Goal: Task Accomplishment & Management: Complete application form

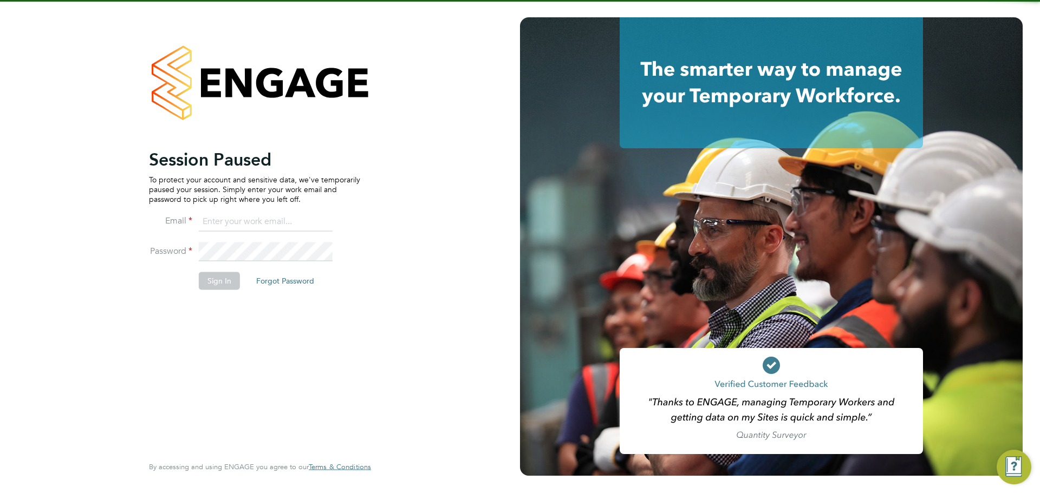
type input "[PERSON_NAME][EMAIL_ADDRESS][PERSON_NAME][DOMAIN_NAME]"
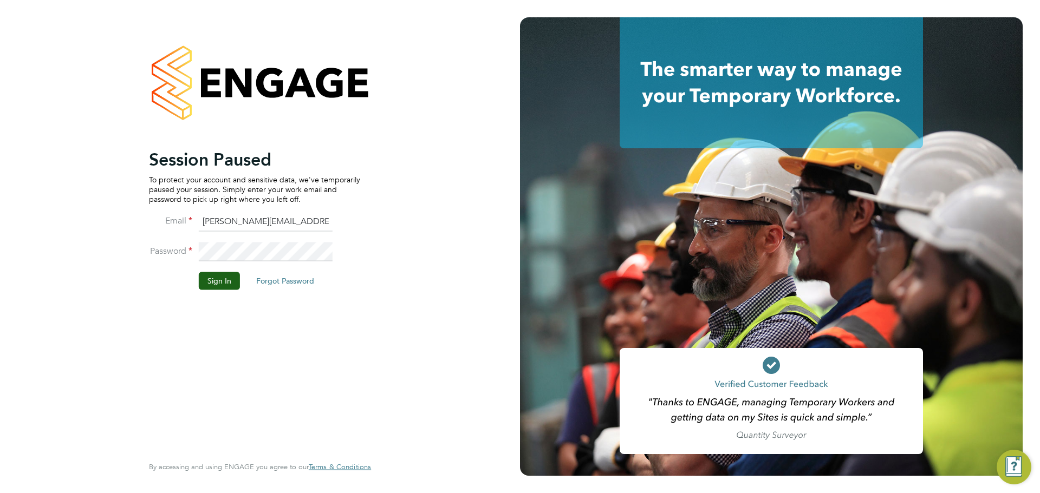
click at [196, 284] on li "Sign In Forgot Password" at bounding box center [254, 286] width 211 height 28
click at [241, 275] on li "Sign In Forgot Password" at bounding box center [254, 286] width 211 height 28
click at [220, 280] on button "Sign In" at bounding box center [219, 280] width 41 height 17
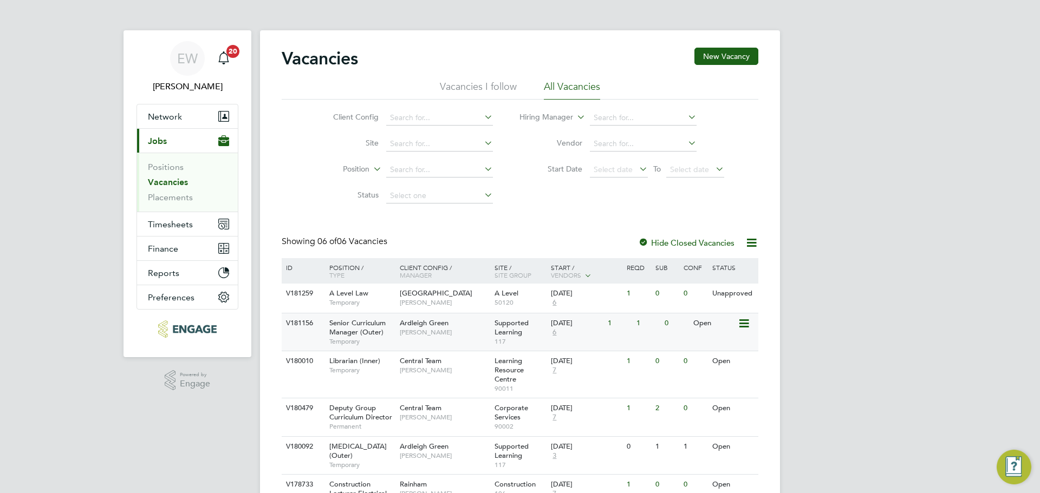
click at [383, 345] on span "Temporary" at bounding box center [361, 341] width 65 height 9
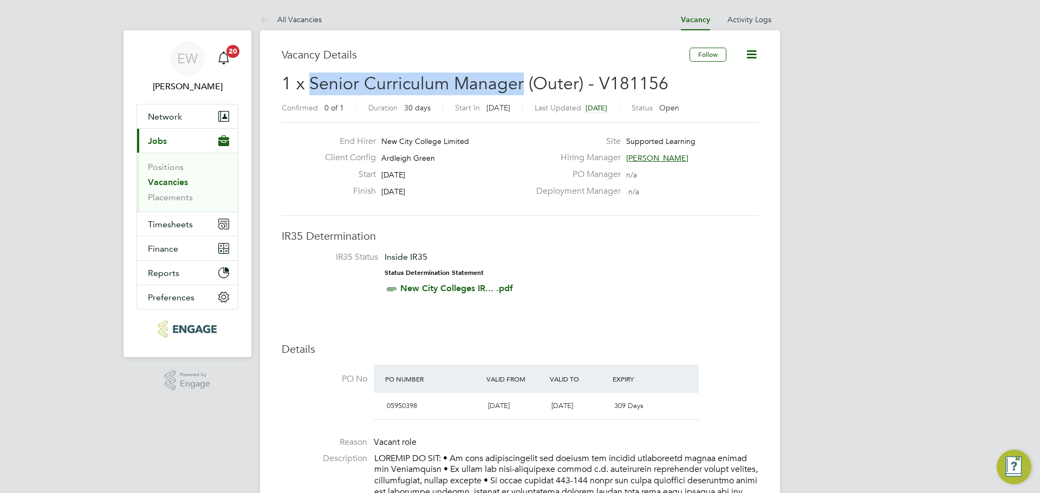
drag, startPoint x: 522, startPoint y: 80, endPoint x: 314, endPoint y: 74, distance: 208.6
click at [314, 74] on span "1 x Senior Curriculum Manager (Outer) - V181156" at bounding box center [475, 83] width 387 height 21
copy span "Senior Curriculum Manager"
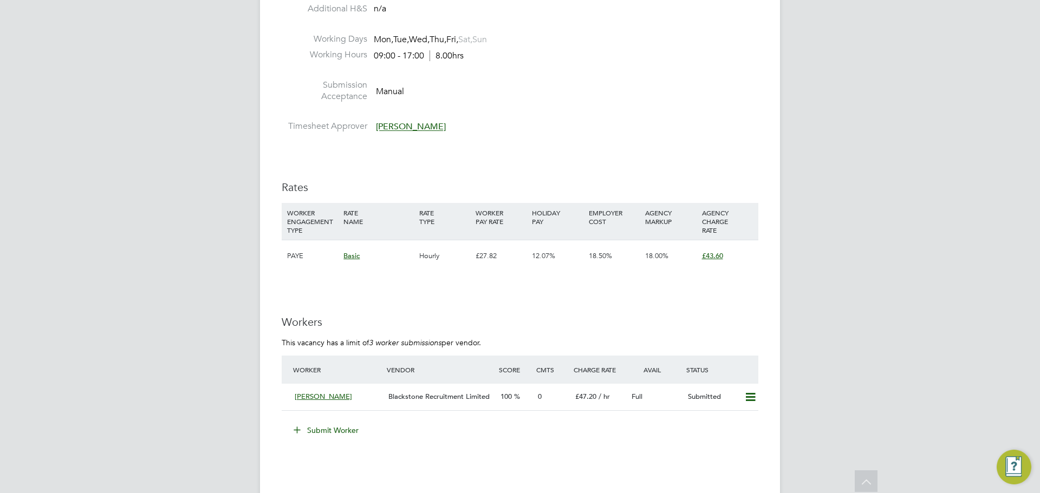
scroll to position [1300, 0]
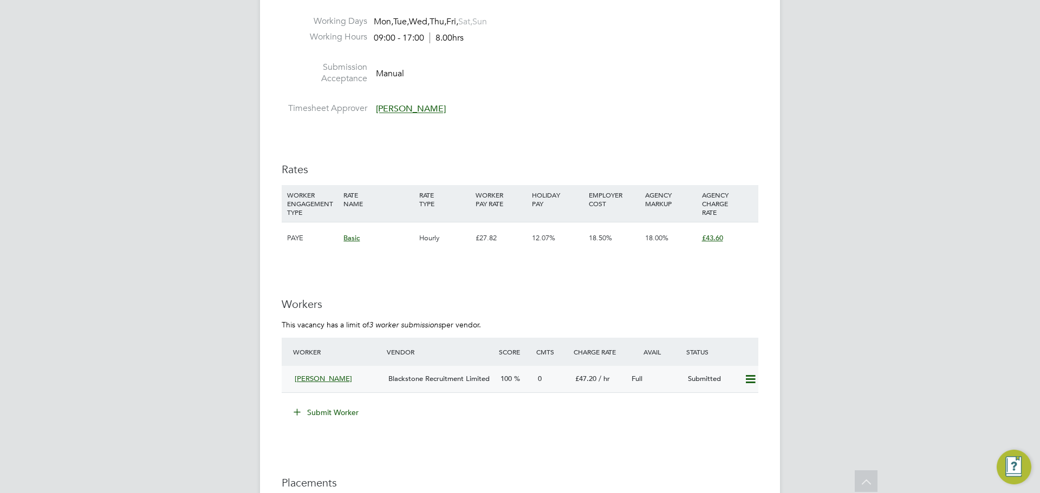
click at [460, 374] on span "Blackstone Recruitment Limited" at bounding box center [438, 378] width 101 height 9
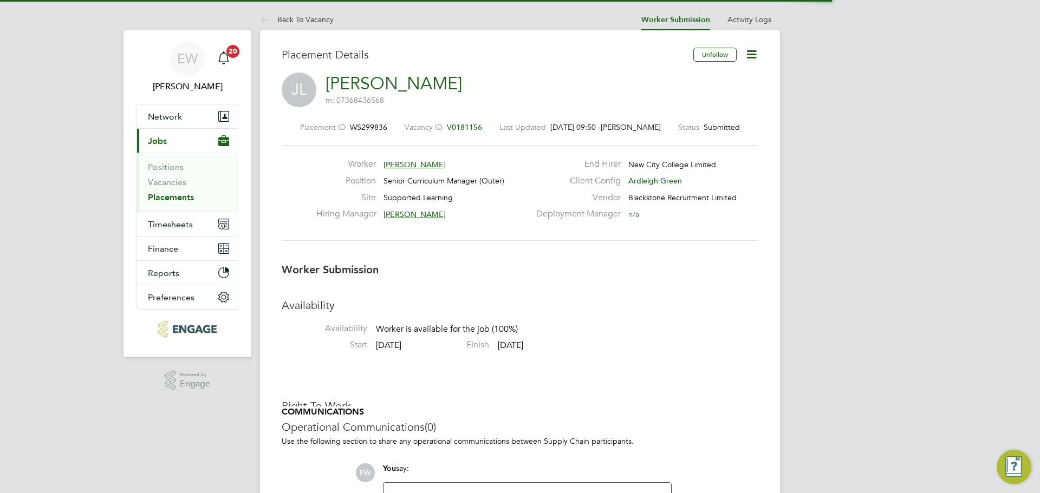
scroll to position [5, 5]
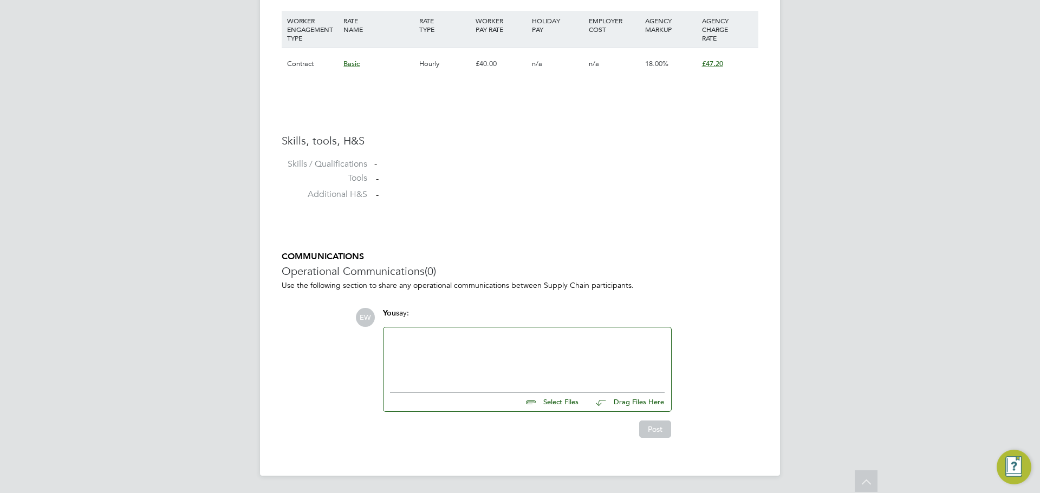
click at [420, 362] on div at bounding box center [527, 357] width 275 height 47
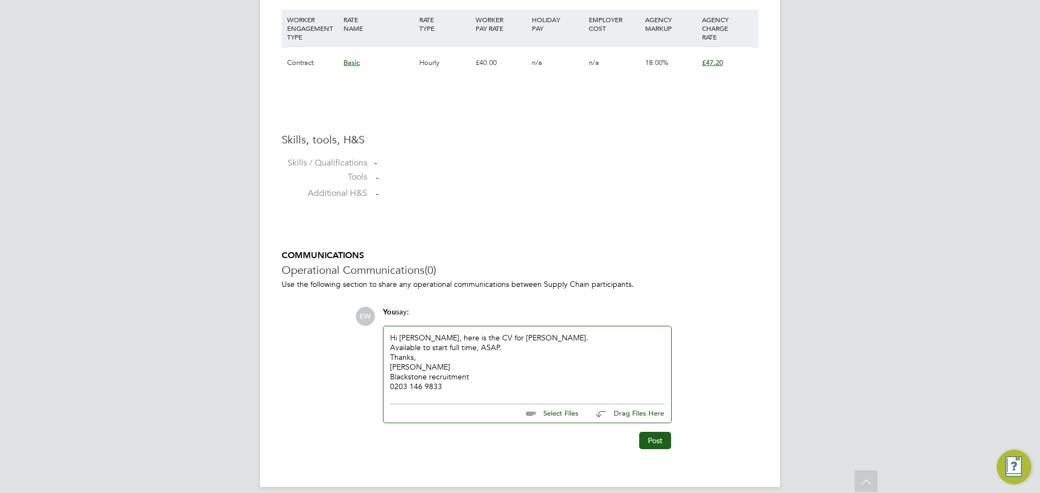
click at [543, 412] on input "file" at bounding box center [583, 412] width 162 height 15
type input "C:\fakepath\Blackstone Recruitment CV - JOANNE LITTLE.pdf"
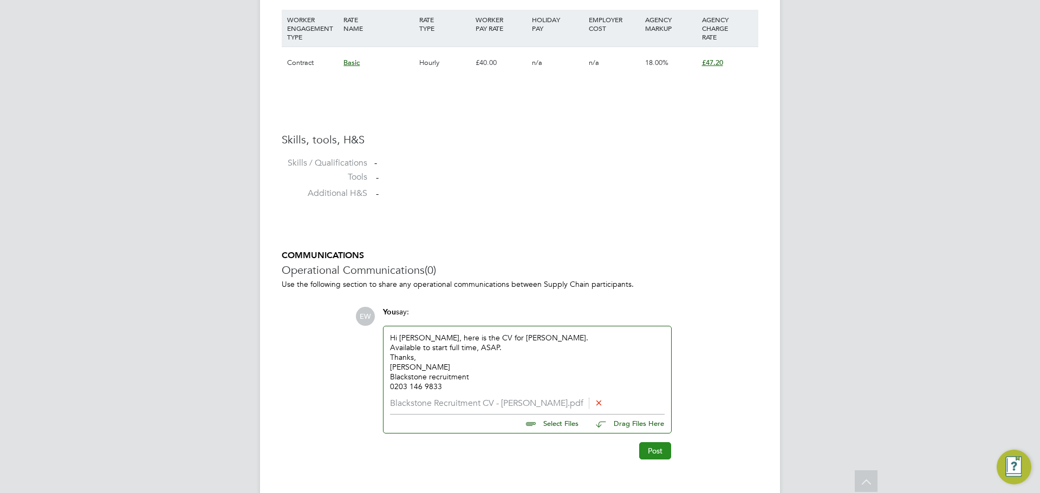
click at [655, 449] on button "Post" at bounding box center [655, 450] width 32 height 17
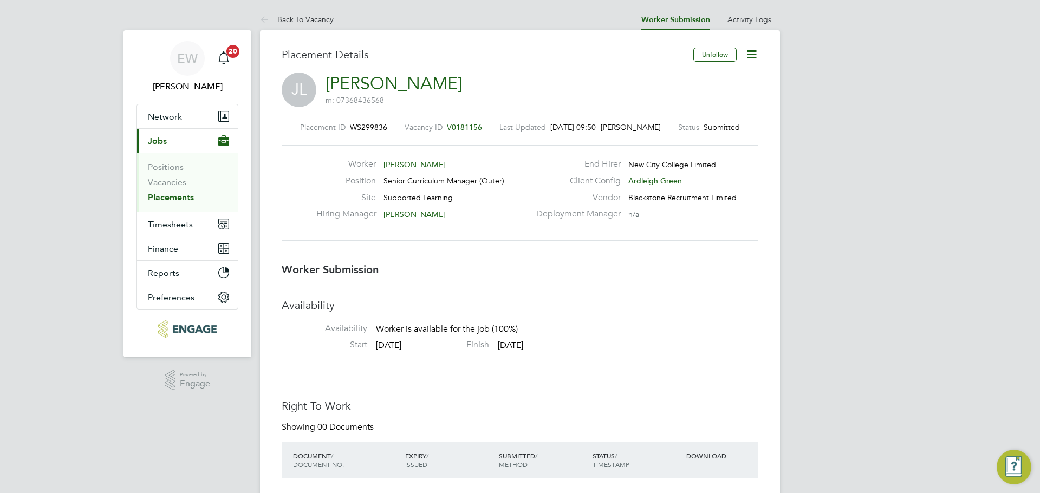
drag, startPoint x: 851, startPoint y: 70, endPoint x: 900, endPoint y: 4, distance: 82.4
